Goal: Transaction & Acquisition: Purchase product/service

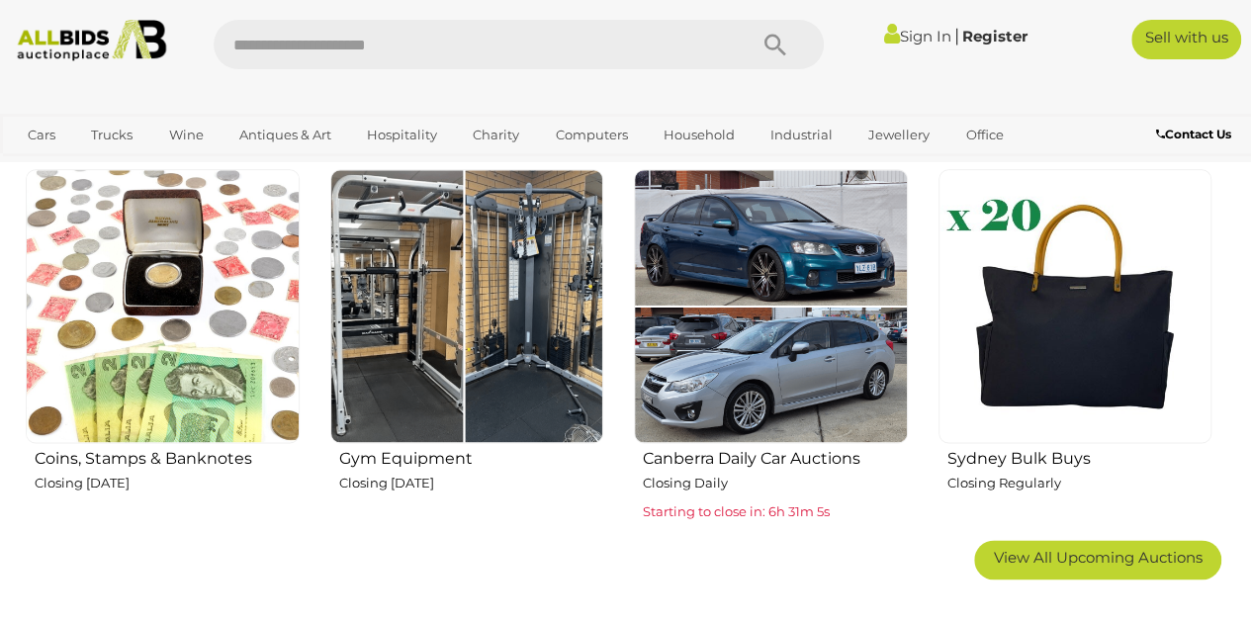
scroll to position [1054, 0]
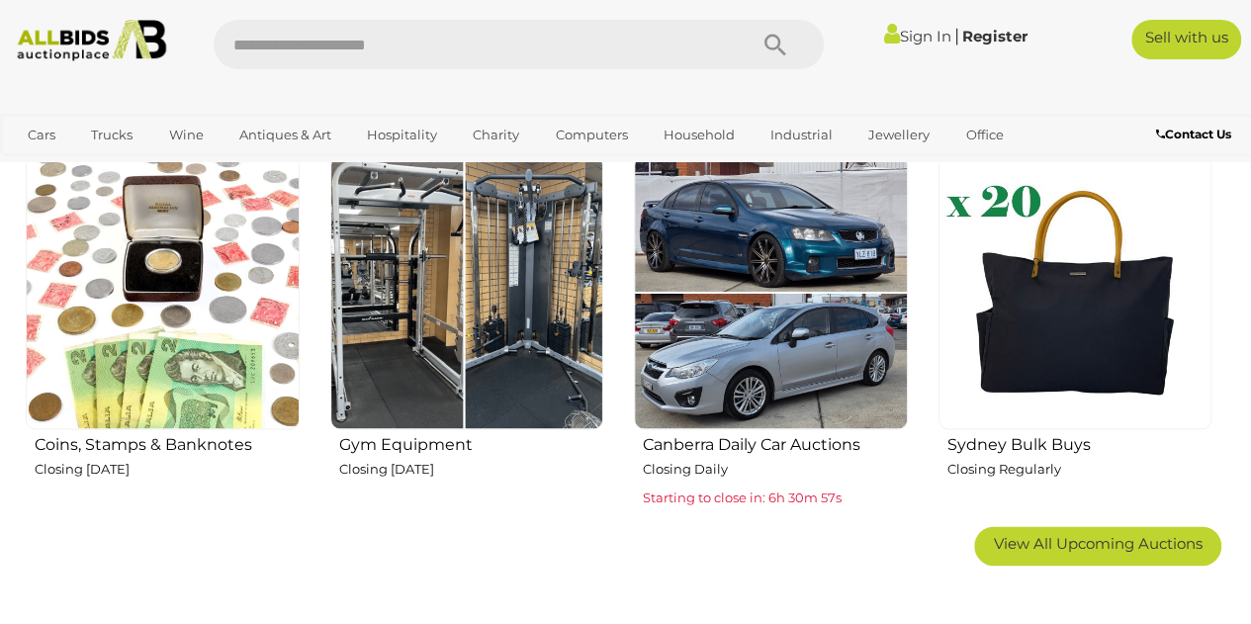
click at [544, 46] on input "text" at bounding box center [470, 44] width 513 height 49
type input "******"
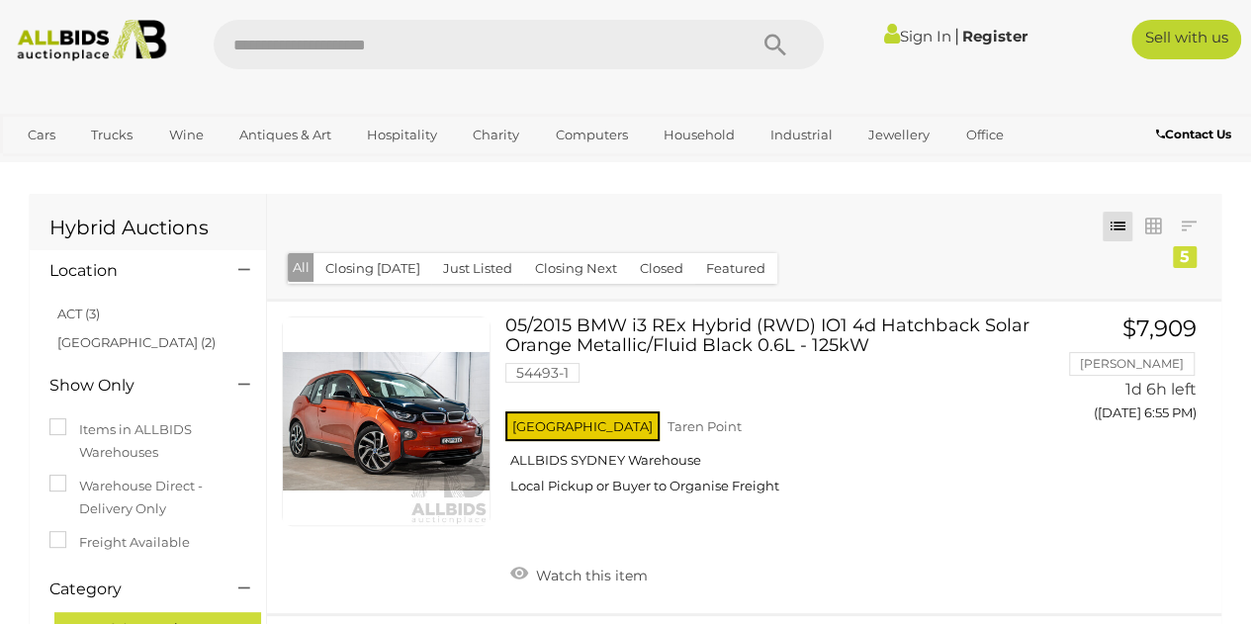
click at [491, 41] on input "text" at bounding box center [470, 44] width 513 height 49
type input "**"
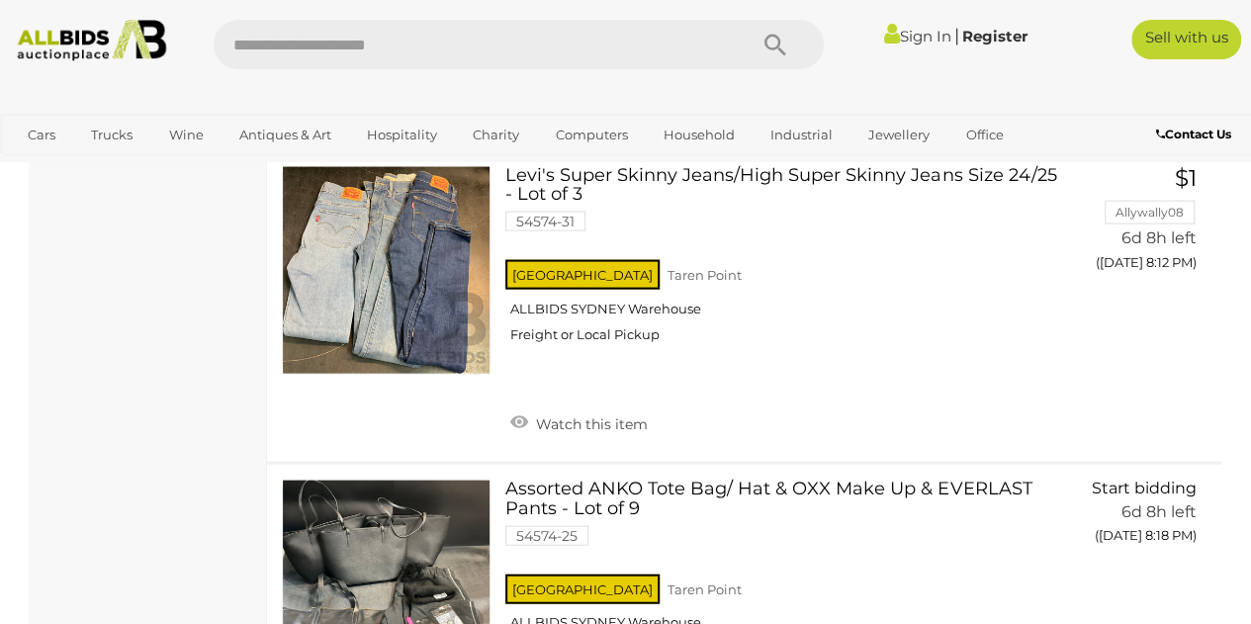
scroll to position [9744, 0]
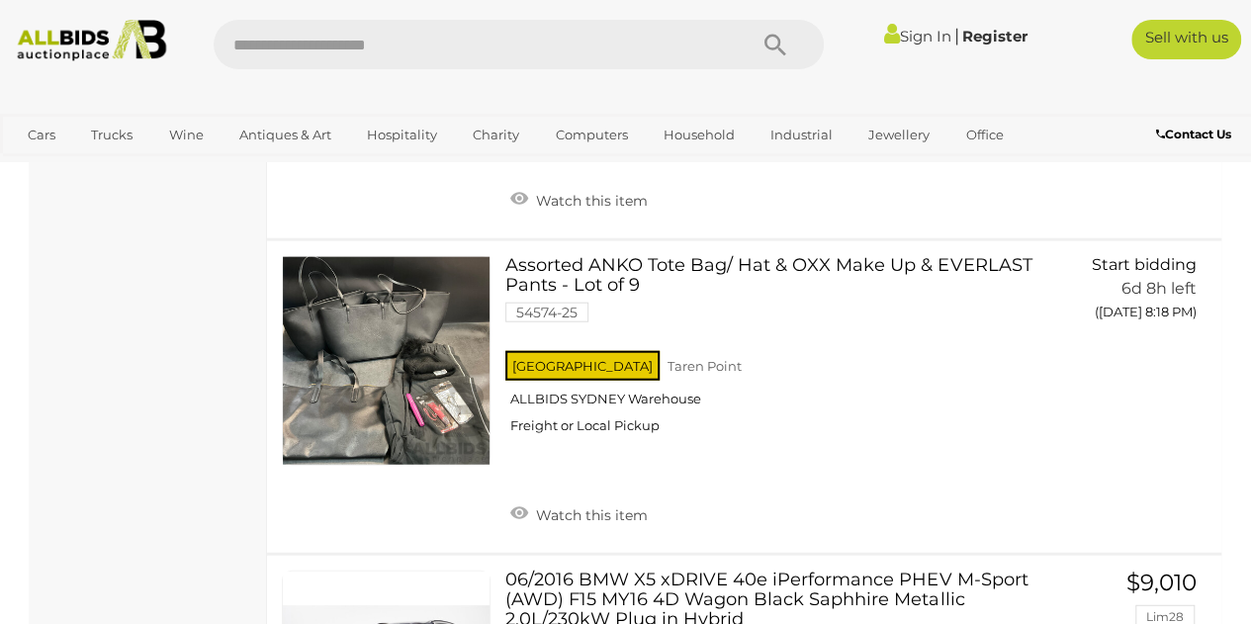
click at [85, 24] on img at bounding box center [91, 41] width 165 height 42
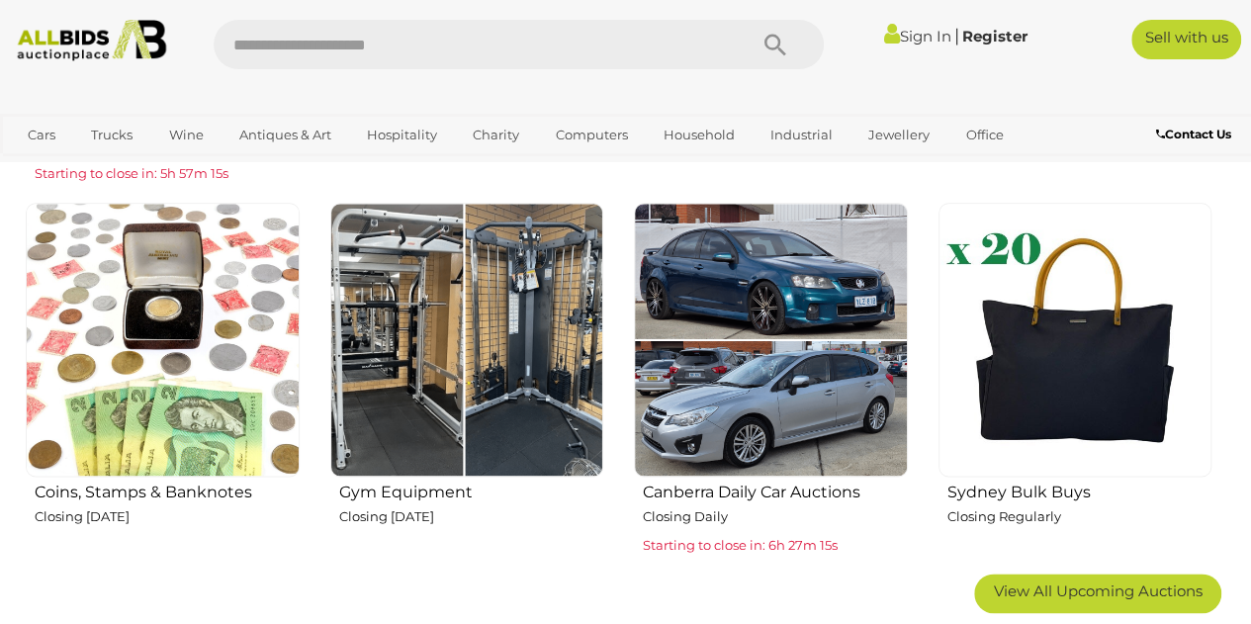
scroll to position [1187, 0]
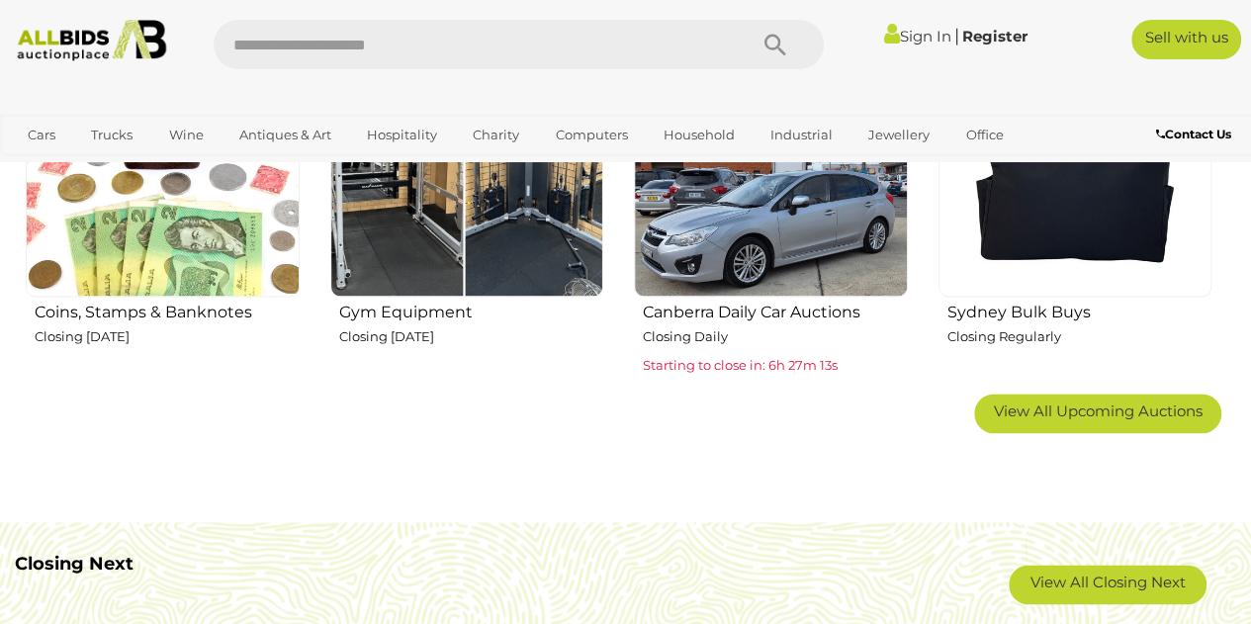
click at [1086, 242] on img at bounding box center [1076, 160] width 274 height 274
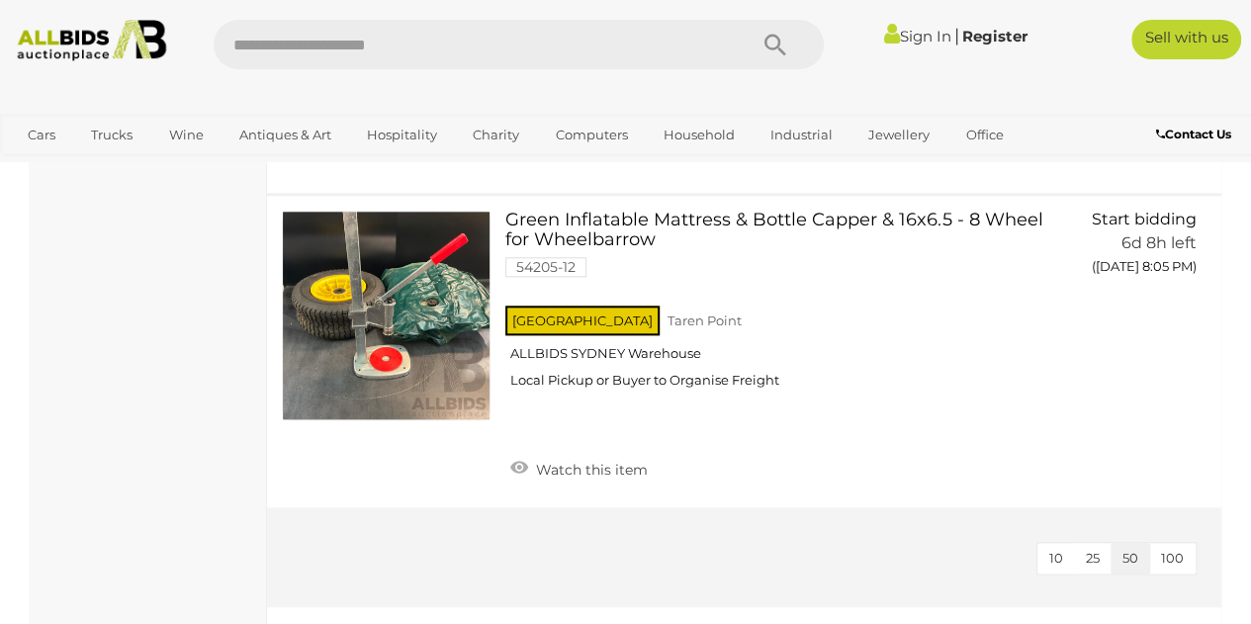
scroll to position [8447, 0]
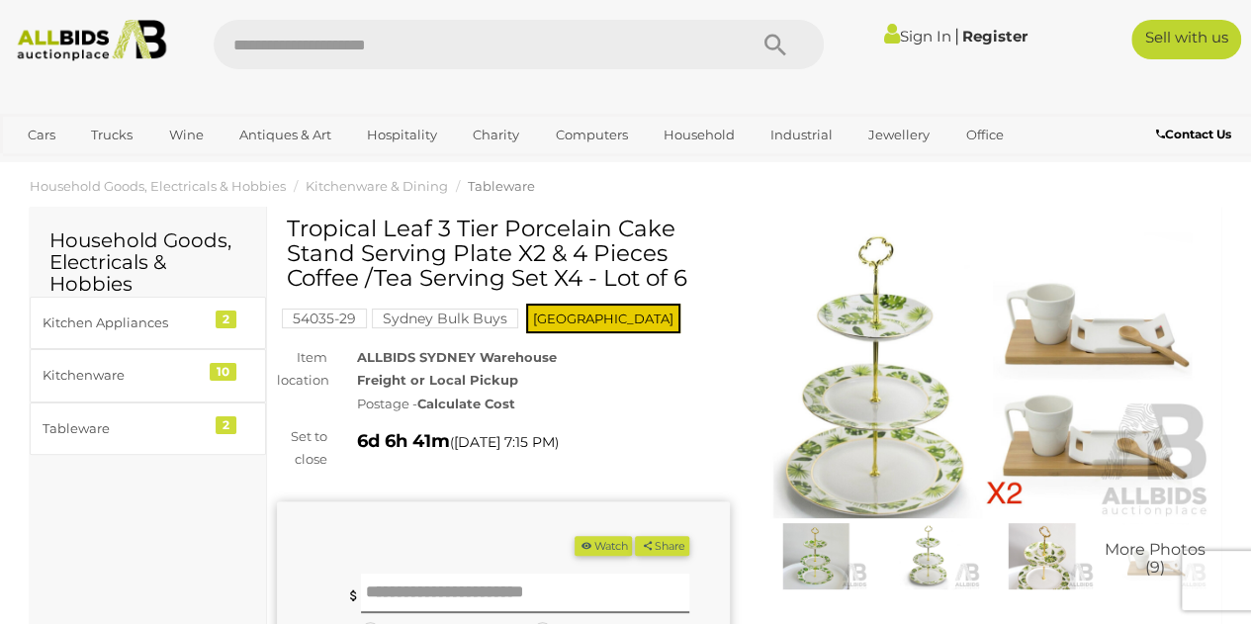
scroll to position [17, 0]
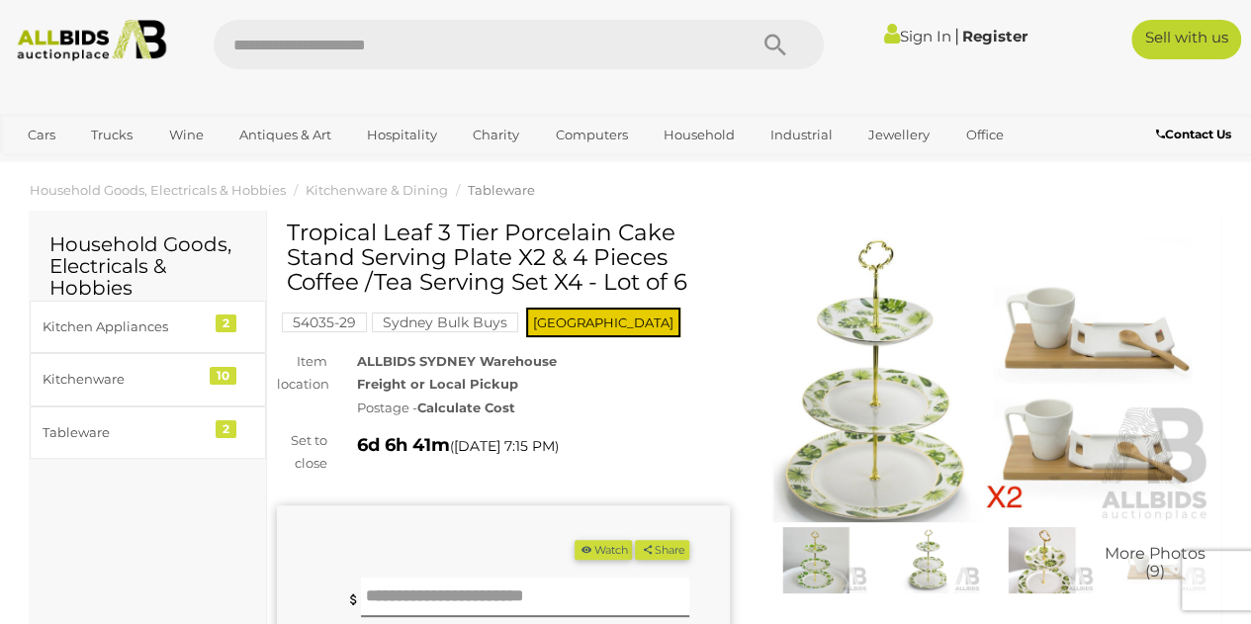
click at [1079, 379] on img at bounding box center [986, 376] width 453 height 292
